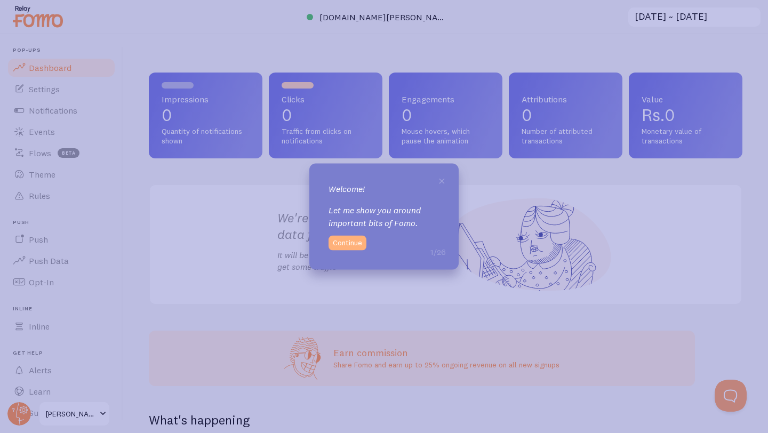
click at [352, 244] on button "Continue" at bounding box center [347, 242] width 38 height 15
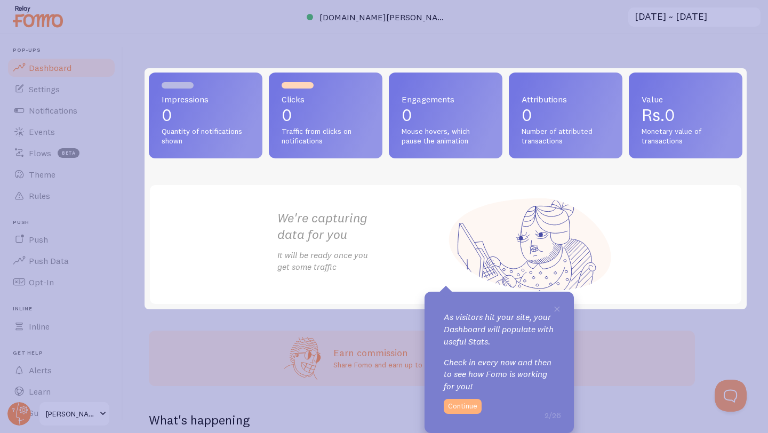
click at [468, 402] on button "Continue" at bounding box center [463, 406] width 38 height 15
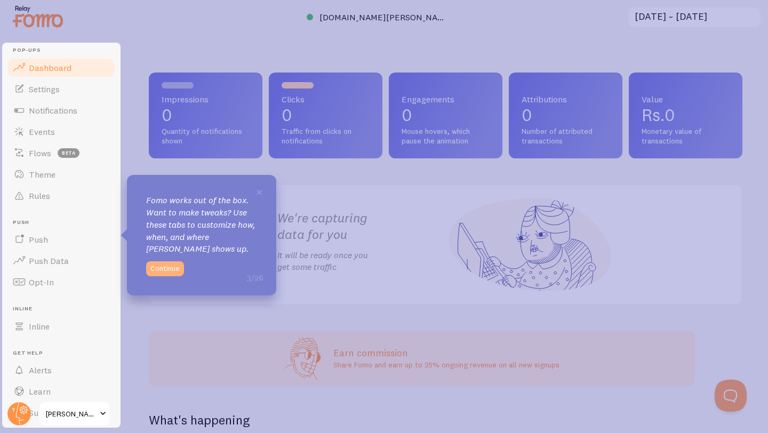
click at [166, 268] on button "Continue" at bounding box center [165, 268] width 38 height 15
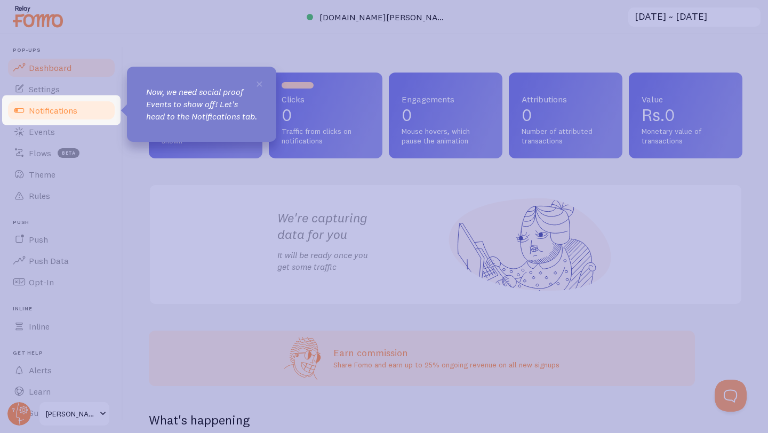
click at [77, 115] on link "Notifications" at bounding box center [61, 110] width 110 height 21
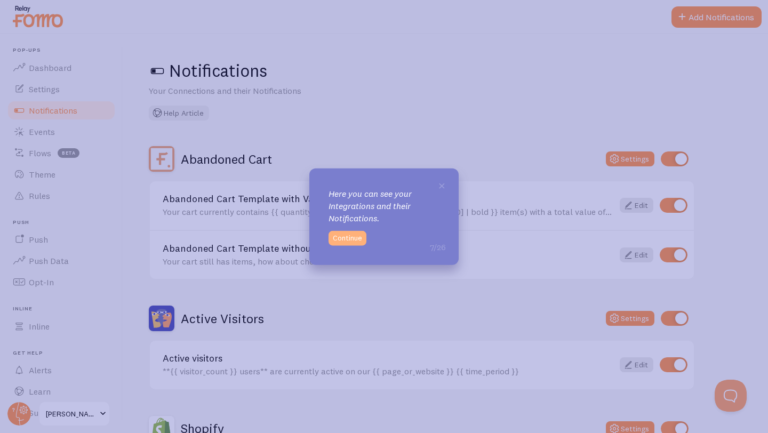
click at [355, 237] on button "Continue" at bounding box center [347, 237] width 38 height 15
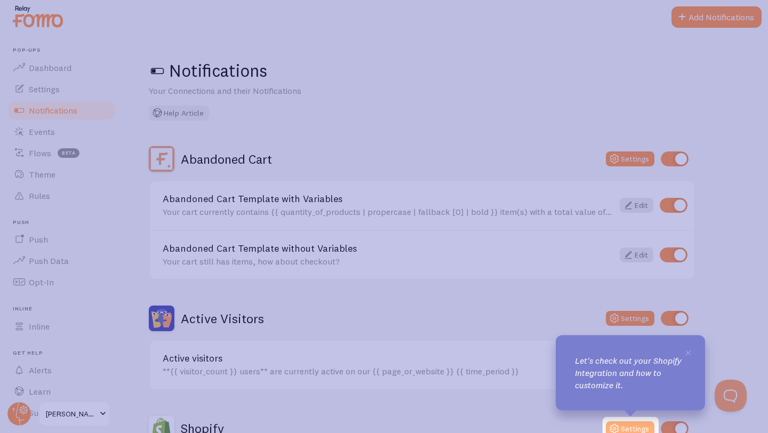
click at [631, 429] on button "Settings" at bounding box center [630, 428] width 49 height 15
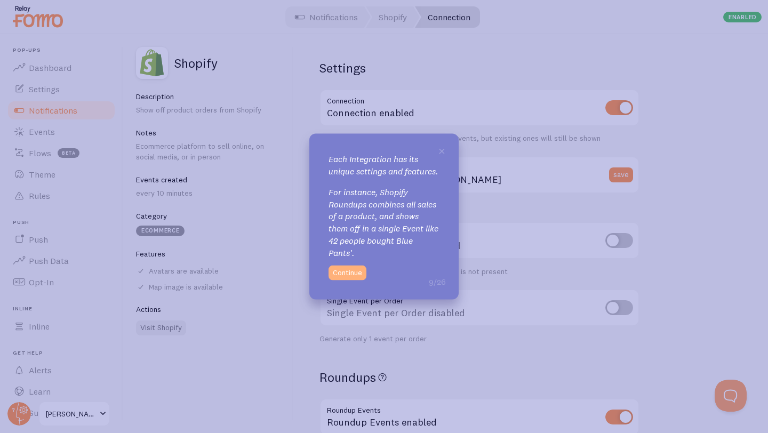
click at [355, 279] on button "Continue" at bounding box center [347, 272] width 38 height 15
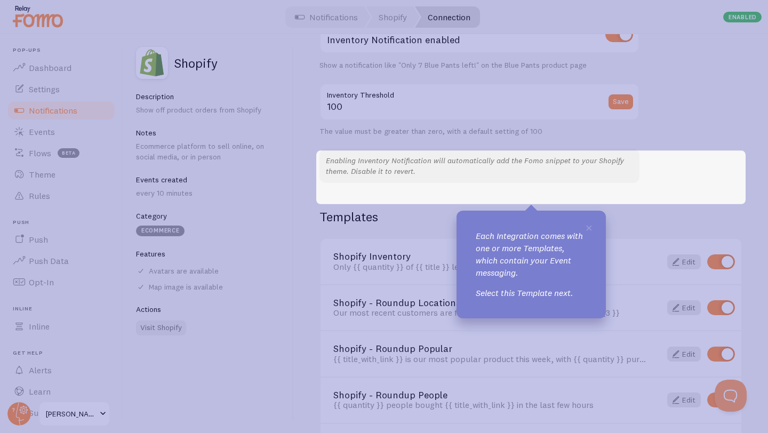
scroll to position [689, 0]
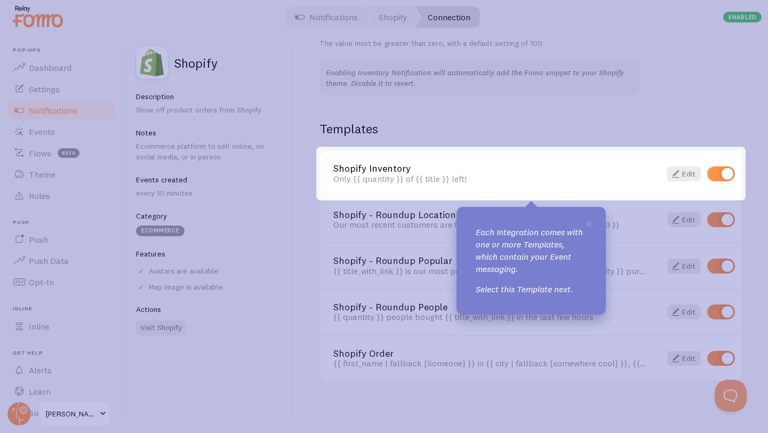
click at [565, 190] on div "Shopify Inventory Only {{ quantity }} of {{ title }} left! Edit" at bounding box center [530, 173] width 421 height 45
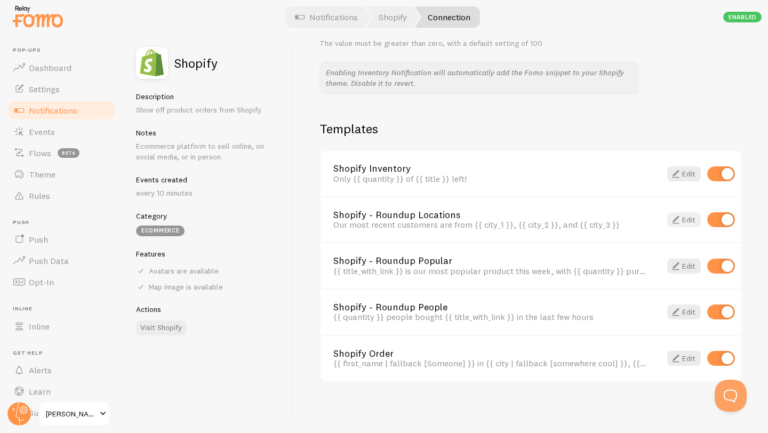
click at [683, 218] on link "Edit" at bounding box center [684, 219] width 34 height 15
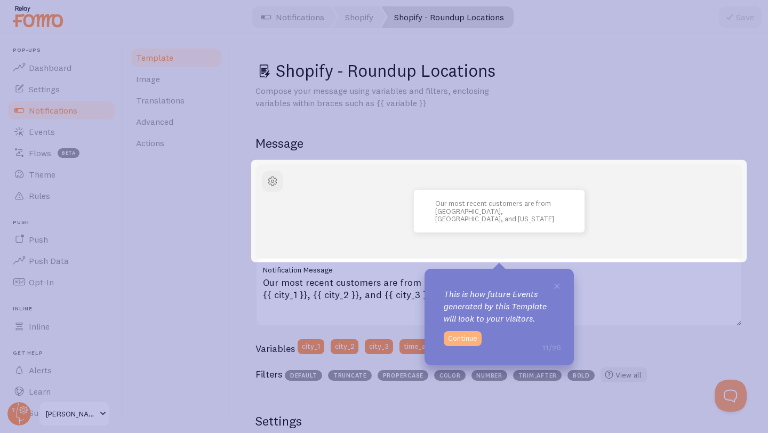
click at [460, 341] on button "Continue" at bounding box center [463, 338] width 38 height 15
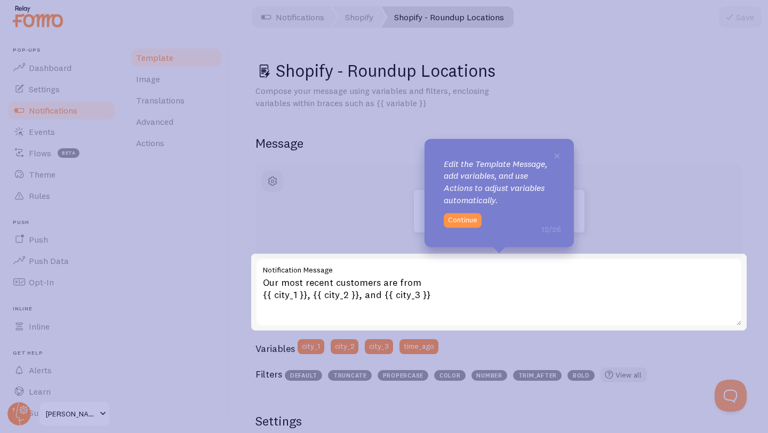
click at [292, 295] on div "Our most recent customers are from {{ city_1 }}, {{ city_2 }}, and {{ city_3 }}…" at bounding box center [498, 292] width 487 height 68
click at [456, 224] on button "Continue" at bounding box center [463, 220] width 38 height 15
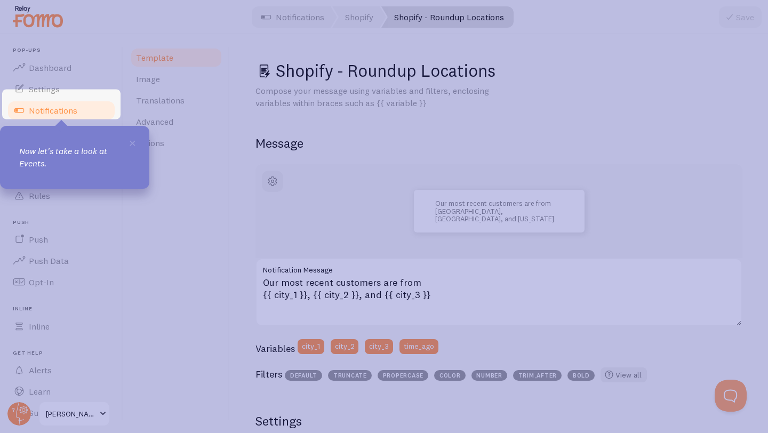
scroll to position [29, 0]
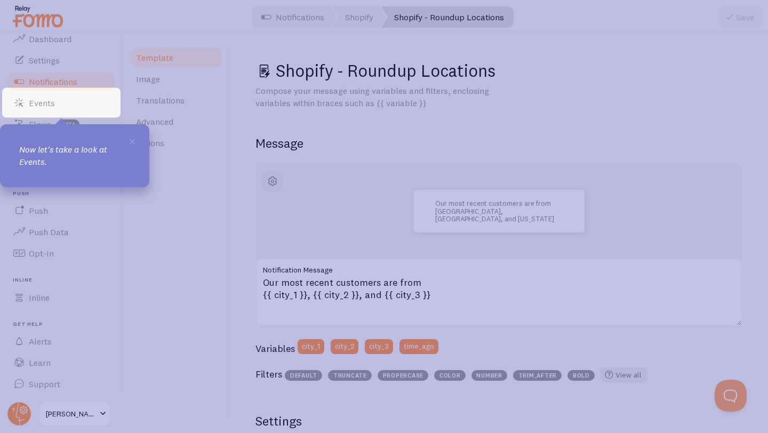
click at [283, 296] on icon at bounding box center [384, 216] width 768 height 433
click at [87, 155] on p "Now let's take a look at Events." at bounding box center [74, 155] width 111 height 25
click at [74, 104] on link "Events" at bounding box center [61, 102] width 110 height 21
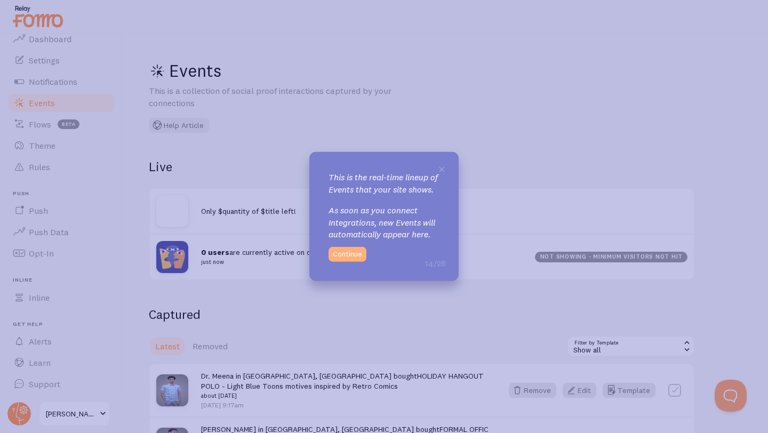
click at [356, 262] on button "Continue" at bounding box center [347, 254] width 38 height 15
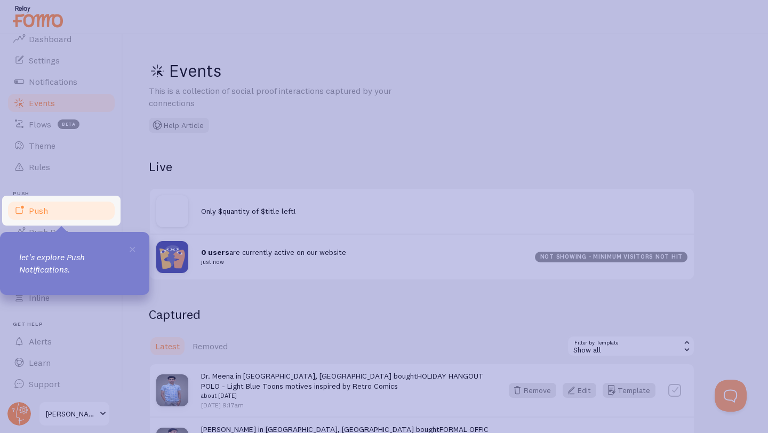
click at [82, 213] on link "Push" at bounding box center [61, 210] width 110 height 21
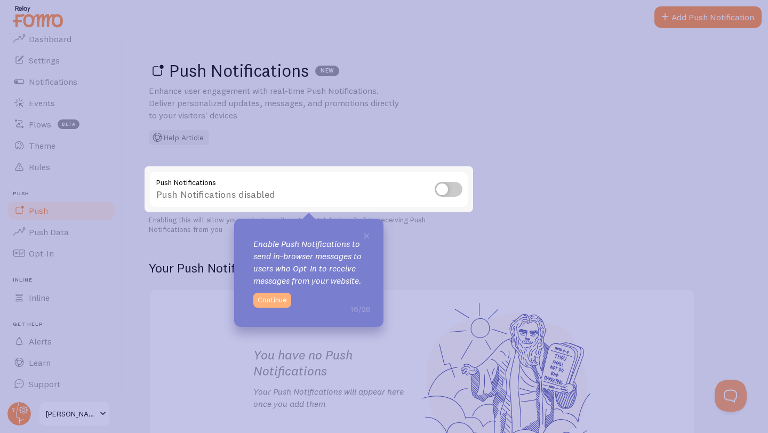
click at [274, 299] on button "Continue" at bounding box center [272, 300] width 38 height 15
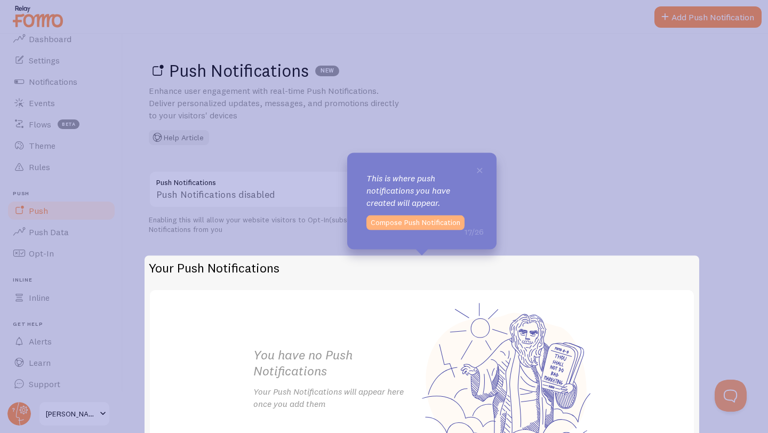
click at [383, 226] on button "Compose Push Notification" at bounding box center [415, 222] width 98 height 15
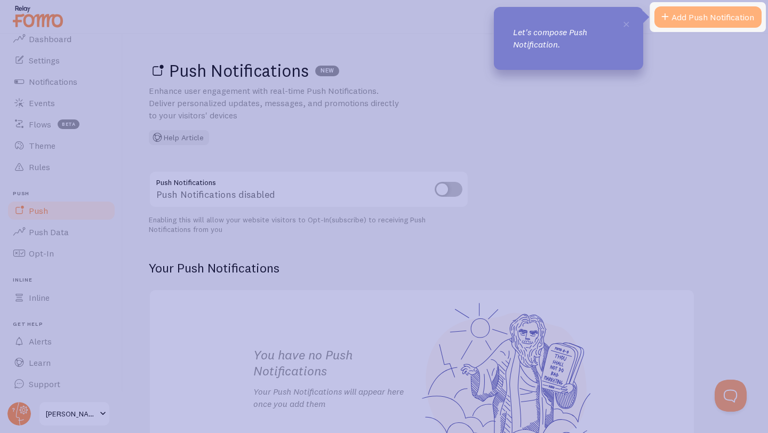
click at [693, 18] on link "Add Push Notification" at bounding box center [707, 16] width 107 height 21
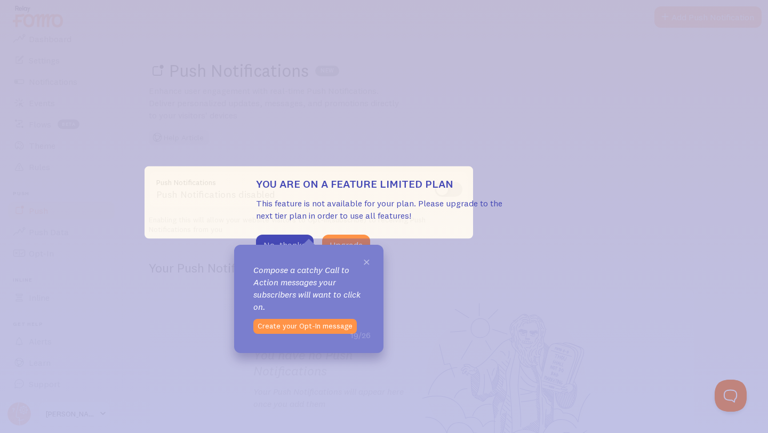
click at [367, 259] on span "×" at bounding box center [367, 261] width 8 height 16
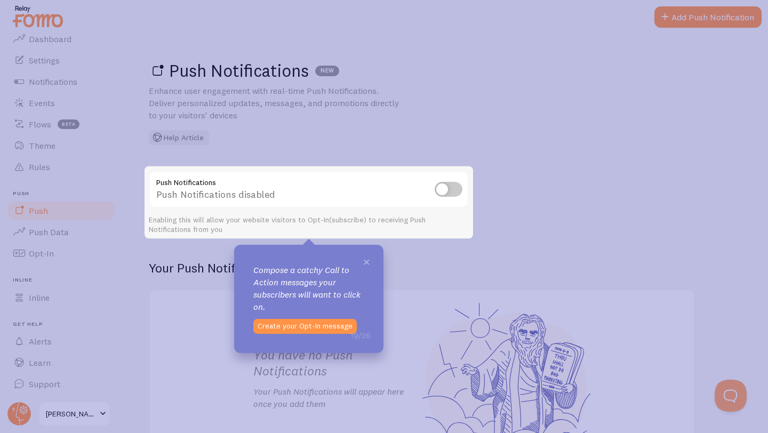
click at [365, 259] on span "×" at bounding box center [367, 261] width 8 height 16
click at [365, 262] on span "×" at bounding box center [367, 261] width 8 height 16
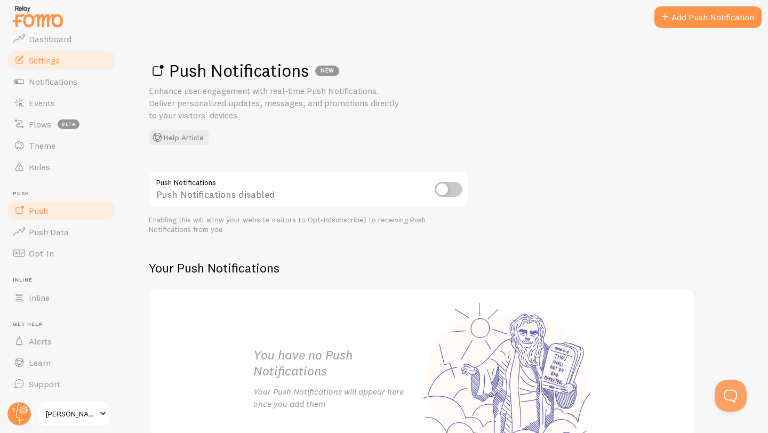
click at [51, 65] on link "Settings" at bounding box center [61, 60] width 110 height 21
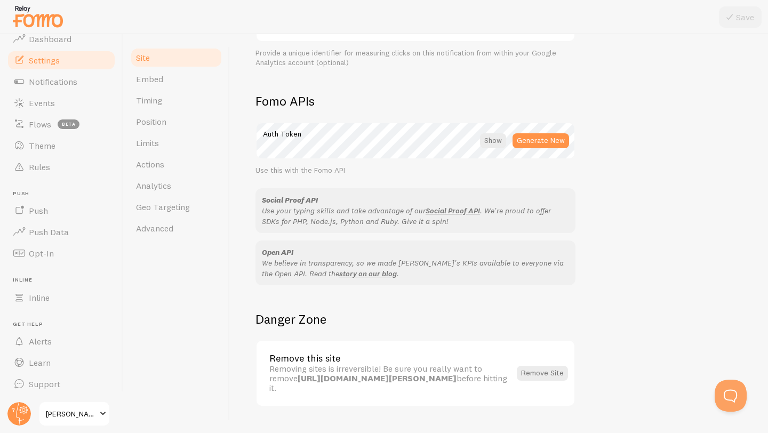
scroll to position [574, 0]
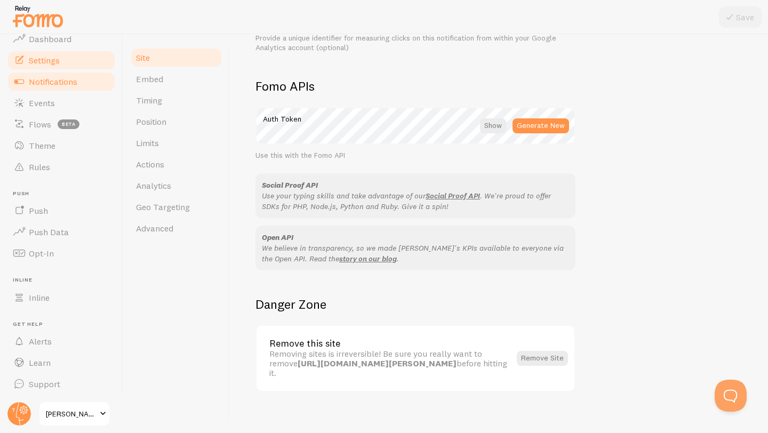
click at [50, 78] on span "Notifications" at bounding box center [53, 81] width 49 height 11
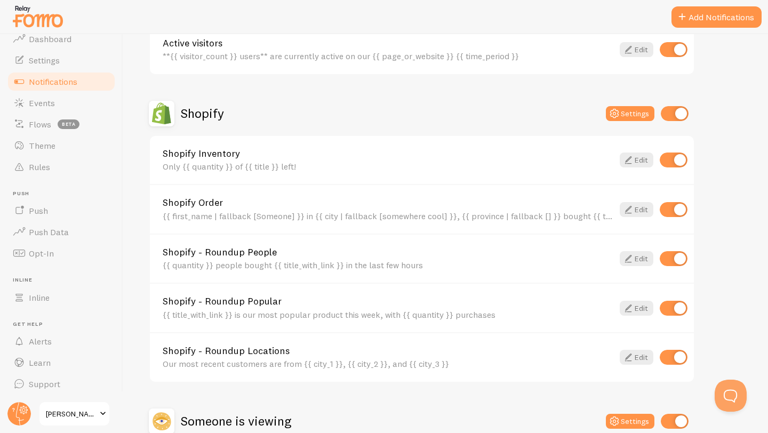
scroll to position [317, 0]
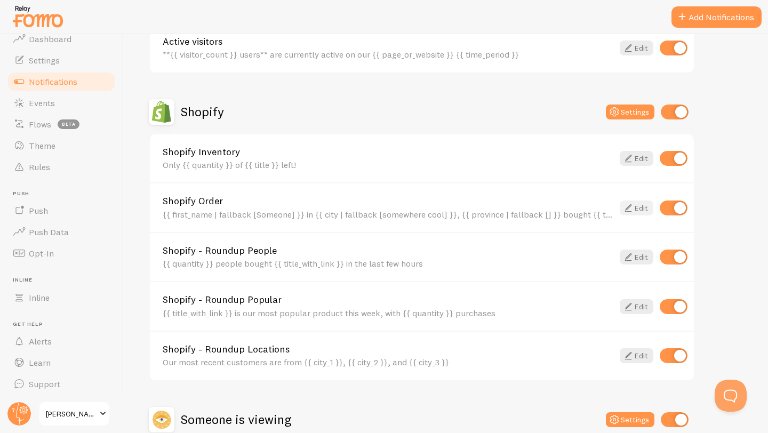
click at [641, 208] on link "Edit" at bounding box center [636, 207] width 34 height 15
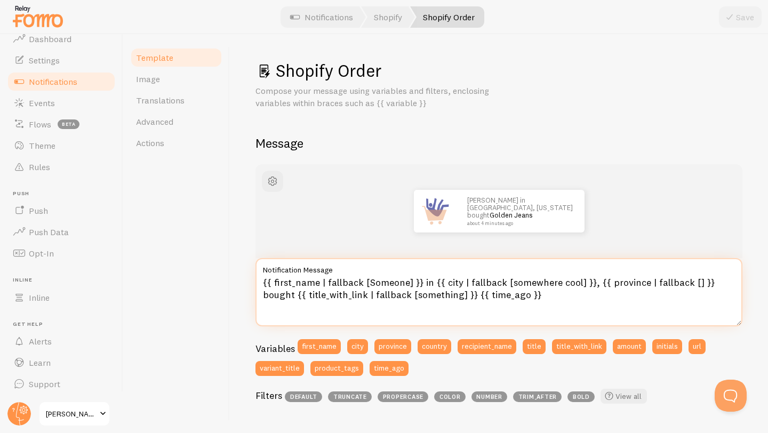
click at [317, 284] on textarea "{{ first_name | fallback [Someone] }} in {{ city | fallback [somewhere cool] }}…" at bounding box center [498, 292] width 487 height 68
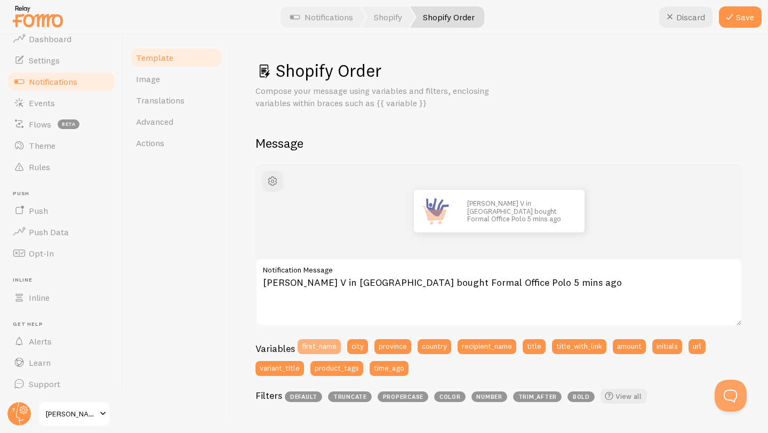
click at [327, 344] on button "first_name" at bounding box center [318, 346] width 43 height 15
click at [361, 346] on button "city" at bounding box center [357, 346] width 21 height 15
click at [318, 349] on button "first_name" at bounding box center [318, 346] width 43 height 15
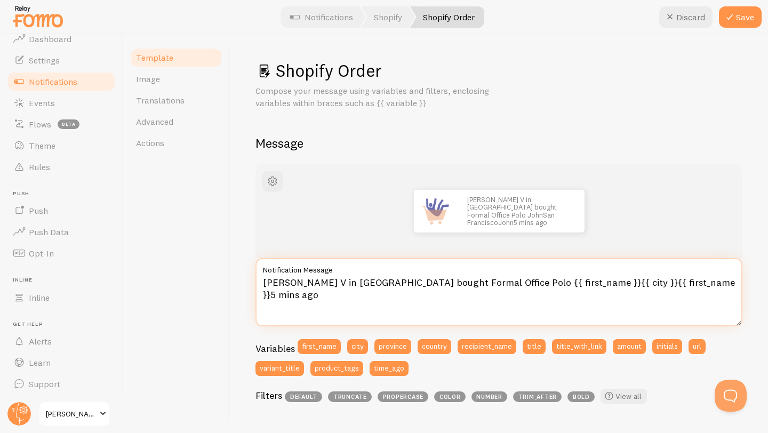
click at [447, 282] on textarea "Vijesh V in Delhi bought Formal Office Polo {{ first_name }}{{ city }}{{ first_…" at bounding box center [498, 292] width 487 height 68
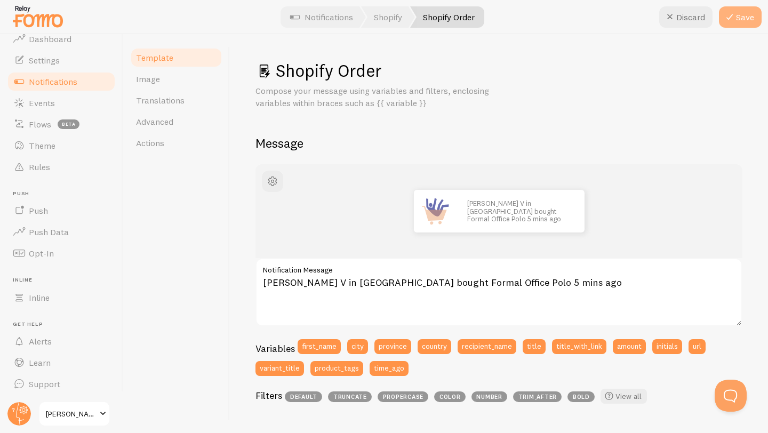
click at [742, 21] on button "Save" at bounding box center [740, 16] width 43 height 21
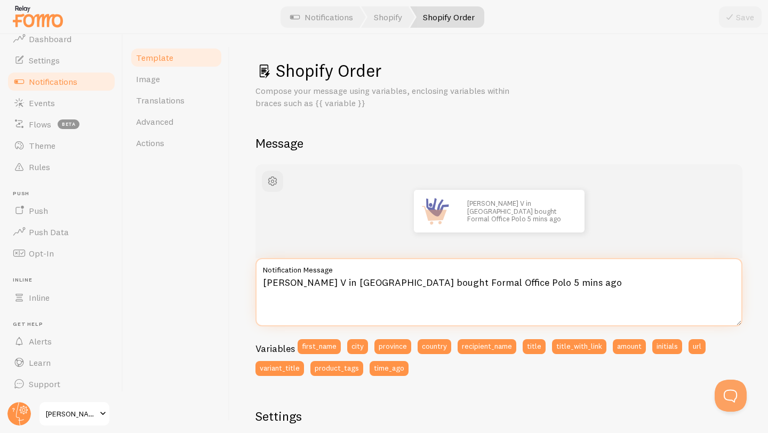
click at [295, 286] on textarea "Vijesh V in Delhi bought Formal Office Polo 5 mins ago" at bounding box center [498, 292] width 487 height 68
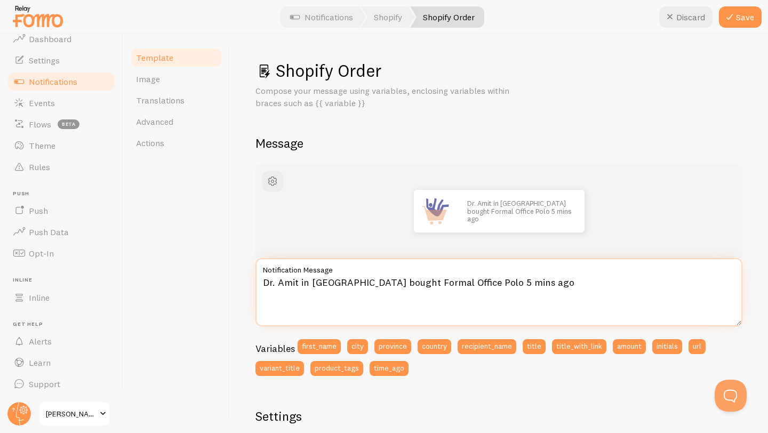
click at [465, 284] on textarea "Dr. Amit in Mumbai bought Formal Office Polo 5 mins ago" at bounding box center [498, 292] width 487 height 68
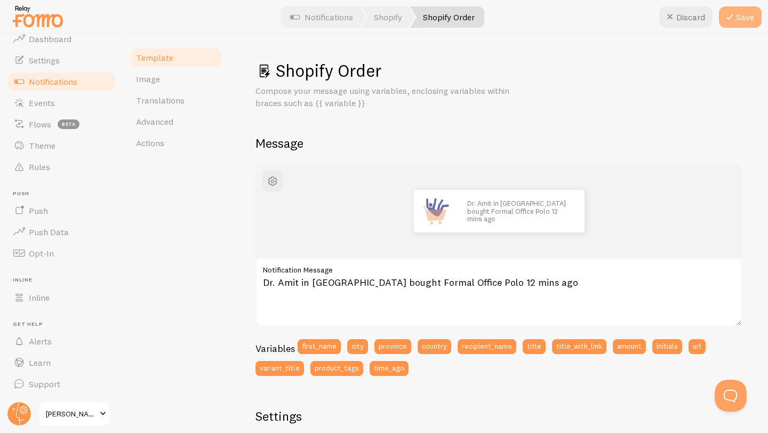
click at [748, 16] on button "Save" at bounding box center [740, 16] width 43 height 21
click at [325, 347] on button "first_name" at bounding box center [318, 346] width 43 height 15
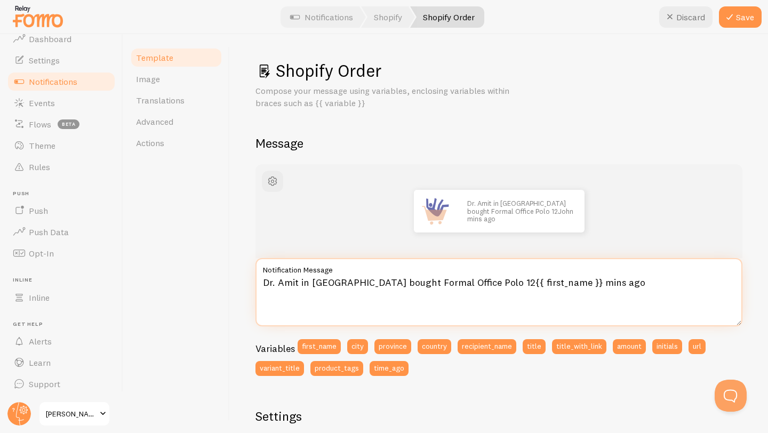
click at [297, 286] on textarea "Dr. Amit in Mumbai bought Formal Office Polo 12{{ first_name }} mins ago" at bounding box center [498, 292] width 487 height 68
click at [385, 286] on textarea "Ranjeet in Faridabad bought Formal Office Polo 12{{ first_name }} mins ago" at bounding box center [498, 292] width 487 height 68
click at [491, 285] on textarea "Ranjeet in Faridabad bought Hangout Holiday Polo 12{{ first_name }} mins ago" at bounding box center [498, 292] width 487 height 68
type textarea "[PERSON_NAME] in [GEOGRAPHIC_DATA] bought Hangout Holiday Polo 20 mins ago"
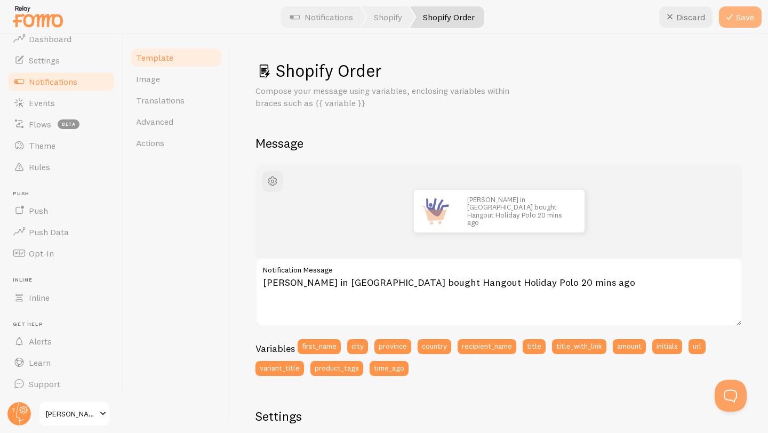
click at [739, 13] on button "Save" at bounding box center [740, 16] width 43 height 21
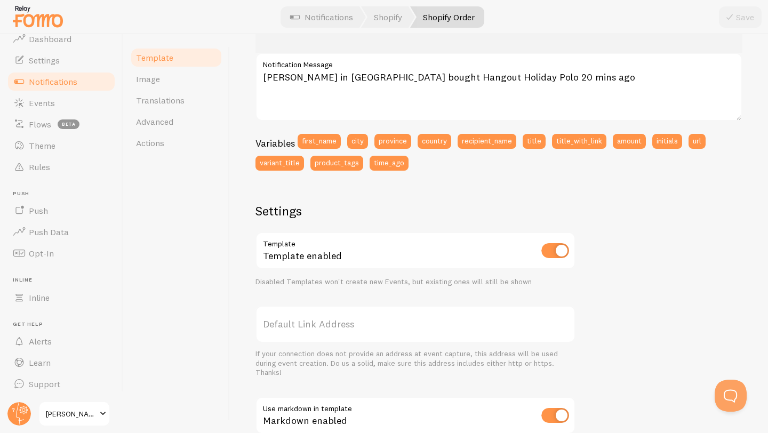
scroll to position [359, 0]
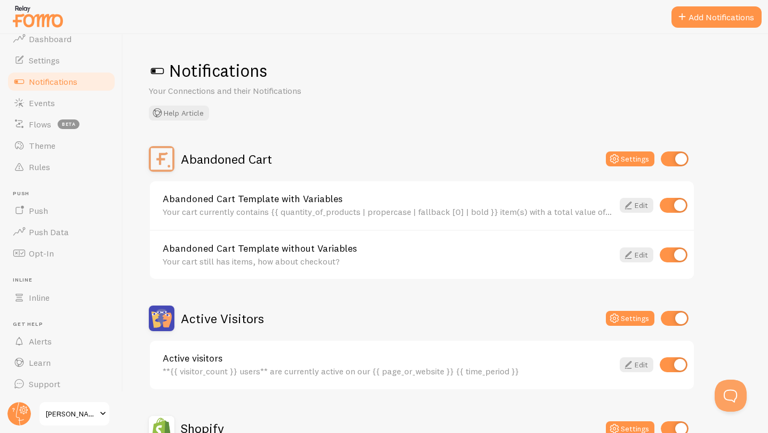
click at [102, 416] on span at bounding box center [102, 413] width 13 height 13
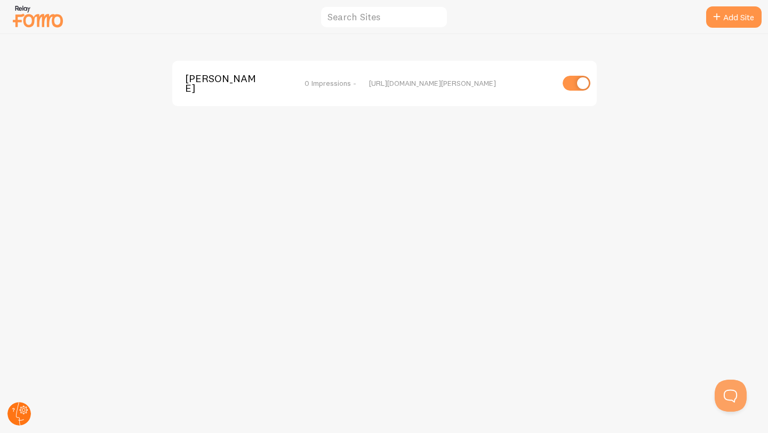
click at [19, 413] on circle at bounding box center [18, 413] width 23 height 23
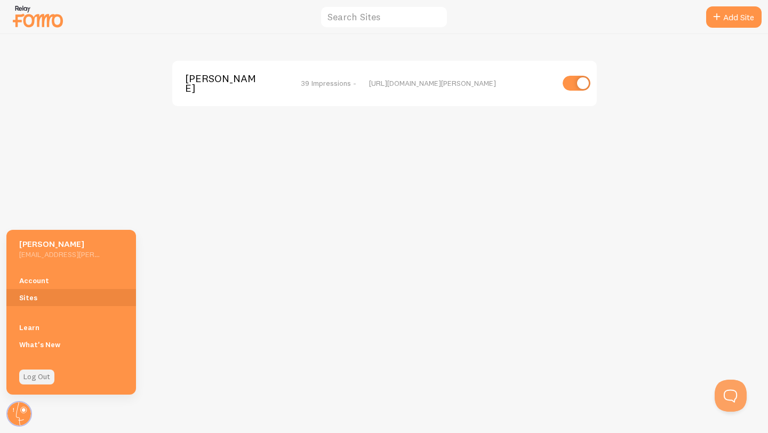
click at [37, 381] on link "Log Out" at bounding box center [36, 376] width 35 height 15
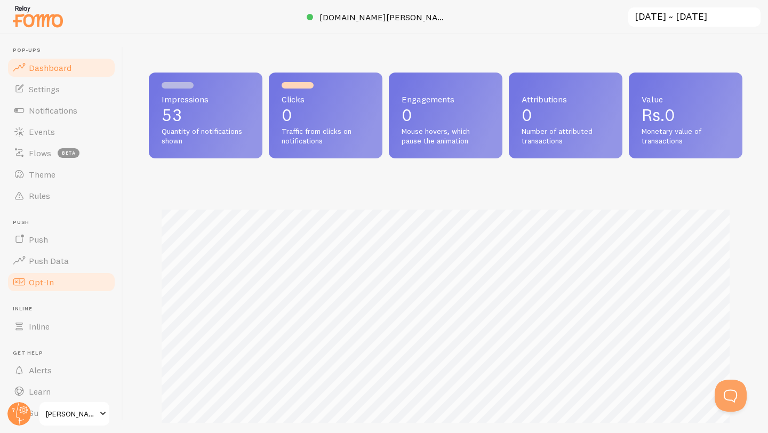
scroll to position [29, 0]
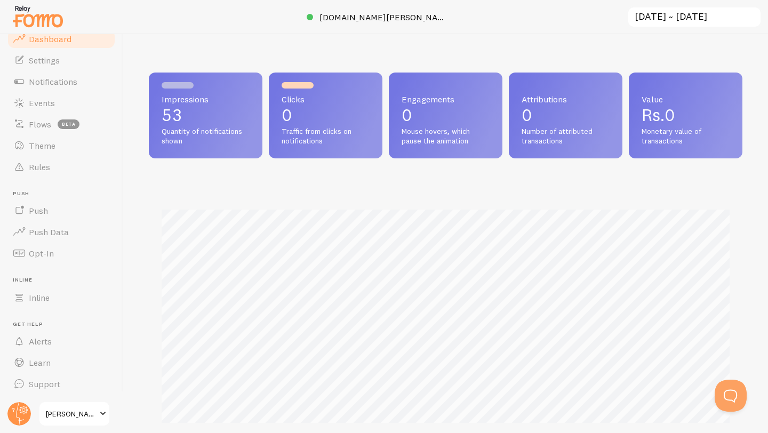
click at [57, 20] on img at bounding box center [37, 16] width 53 height 27
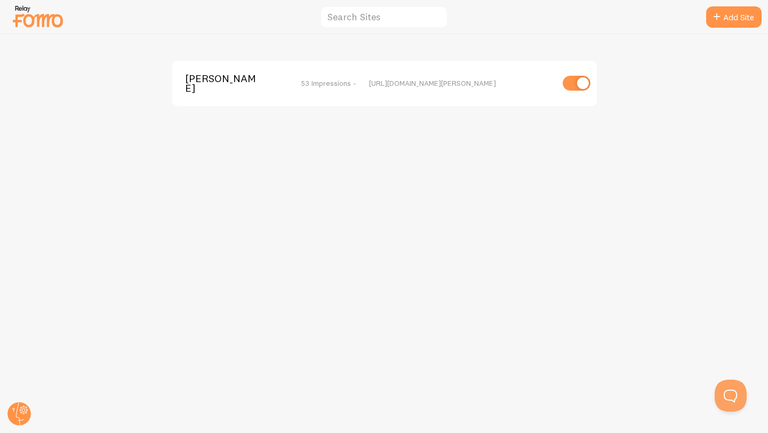
click at [578, 80] on input "checkbox" at bounding box center [576, 83] width 28 height 15
checkbox input "false"
